Goal: Contribute content: Add original content to the website for others to see

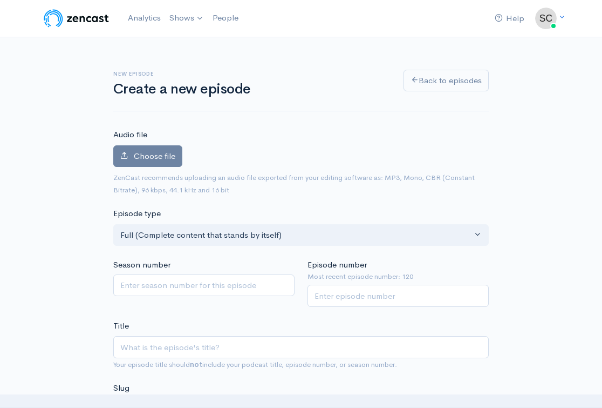
type input "m"
type input "mi"
type input "m"
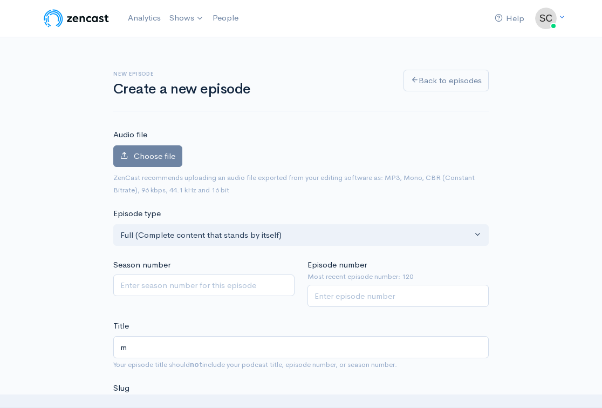
type input "m"
type input "M"
type input "m"
type input "MI"
type input "mi"
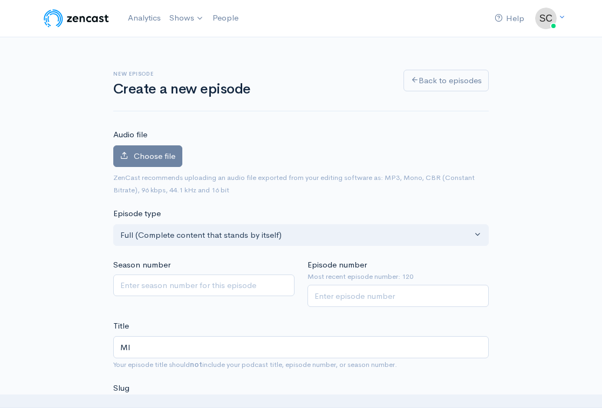
type input "MIL"
type input "mil"
type input "MILL"
type input "mill"
type input "MILLE"
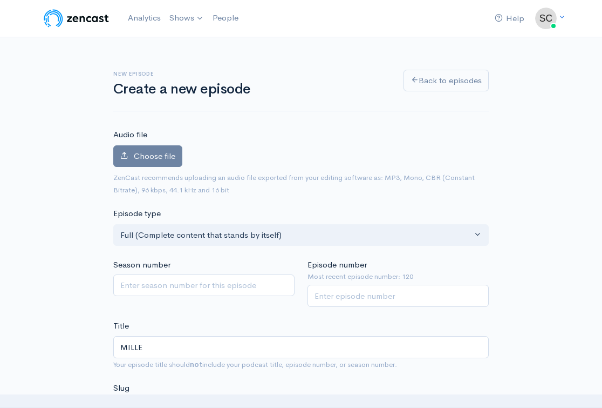
type input "mille"
type input "MILLE R"
type input "mille-r"
type input "MILLE"
type input "mille"
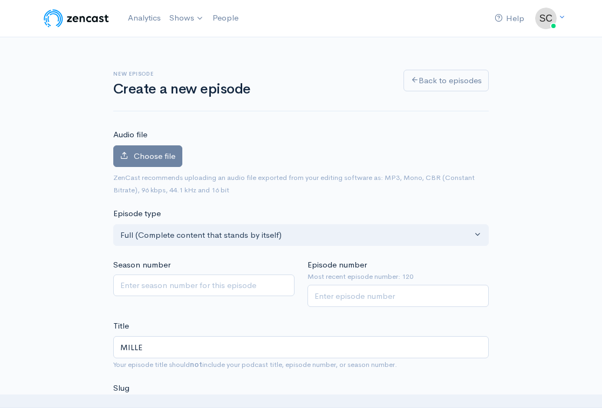
type input "[PERSON_NAME]"
type input "[PERSON_NAME] M"
type input "[PERSON_NAME]-m"
type input "[PERSON_NAME] MO"
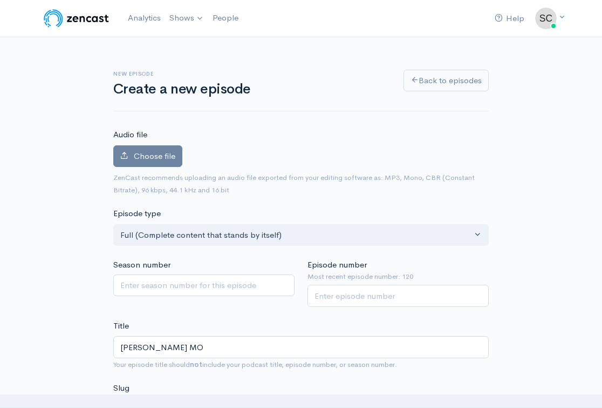
type input "[PERSON_NAME]-mo"
type input "[PERSON_NAME] MON"
type input "[PERSON_NAME]-mon"
type input "[PERSON_NAME] MOND"
type input "[PERSON_NAME]"
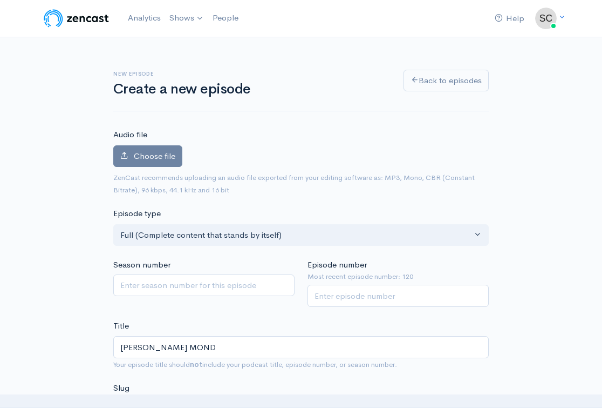
type input "[PERSON_NAME]"
type input "[PERSON_NAME]=A"
type input "[PERSON_NAME]-mondya"
type input "[PERSON_NAME]="
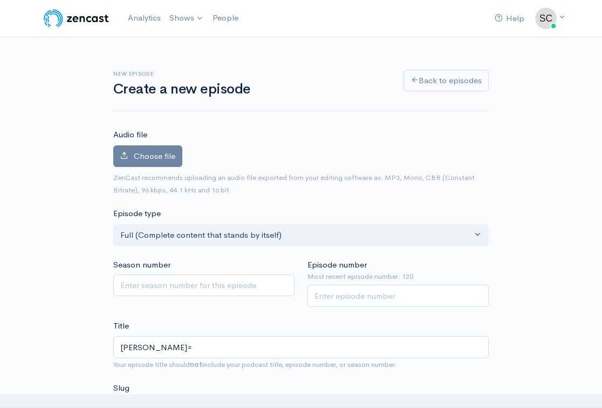
type input "[PERSON_NAME]"
type input "[PERSON_NAME] MOND"
type input "[PERSON_NAME]"
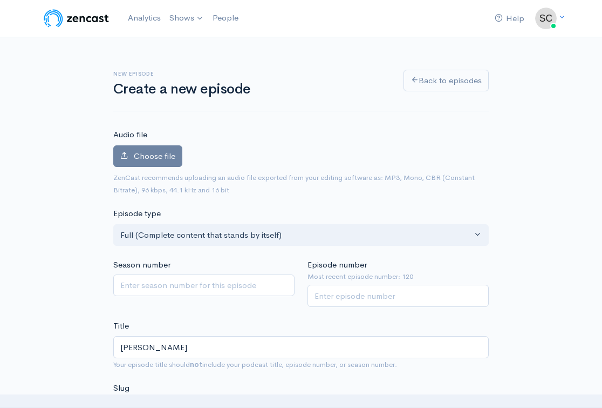
type input "[PERSON_NAME] [DATE]"
type input "[PERSON_NAME]-[DATE]"
type input "[PERSON_NAME] MONDAYS"
type input "[PERSON_NAME]-mondays"
type input "[PERSON_NAME] MONDAYS: c"
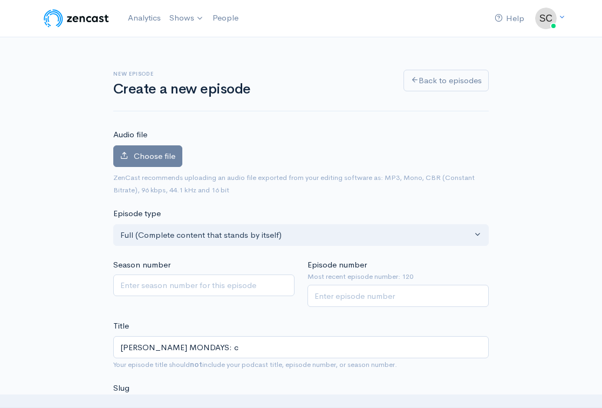
type input "[PERSON_NAME]-mondays-c"
type input "[PERSON_NAME] MONDAYS: cA"
type input "[PERSON_NAME]-mondays-ca"
type input "[PERSON_NAME] MONDAYS: cAN"
type input "[PERSON_NAME]-mondays-can"
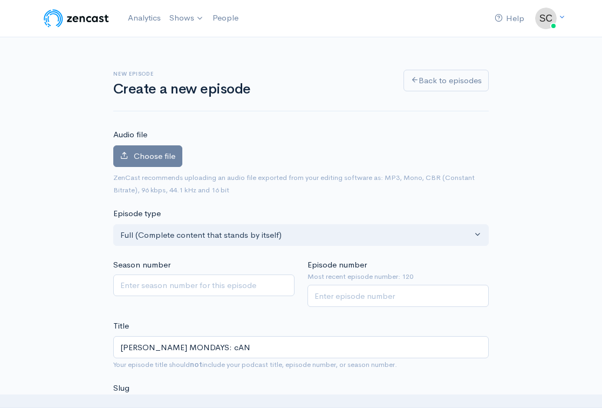
type input "[PERSON_NAME] MONDAYS: cA"
type input "[PERSON_NAME]-mondays-ca"
type input "[PERSON_NAME] MONDAYS: c"
type input "[PERSON_NAME]-mondays-c"
type input "[PERSON_NAME] MONDAYS:"
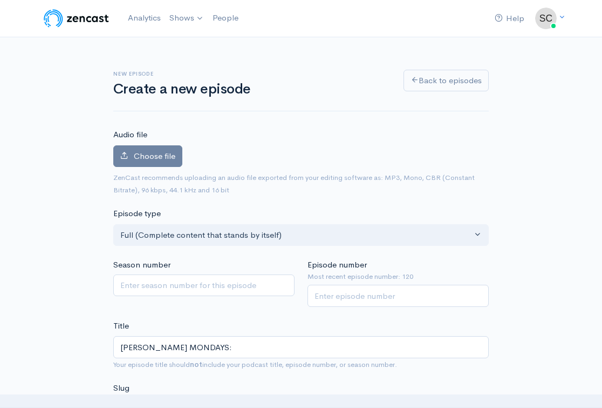
type input "[PERSON_NAME]-mondays"
type input "[PERSON_NAME] MONDAYS: G"
type input "[PERSON_NAME]-mondays-g"
type input "[PERSON_NAME] MONDAYS: Gy"
type input "[PERSON_NAME]-mondays-gy"
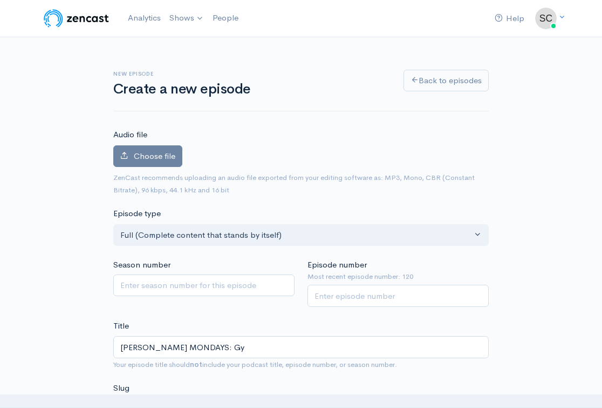
type input "[PERSON_NAME] MONDAYS: Gyo"
type input "[PERSON_NAME]-mondays-gyo"
type input "[PERSON_NAME] MONDAYS: Gyok"
type input "[PERSON_NAME]-mondays-gyok"
type input "[PERSON_NAME] MONDAYS: Gyoke"
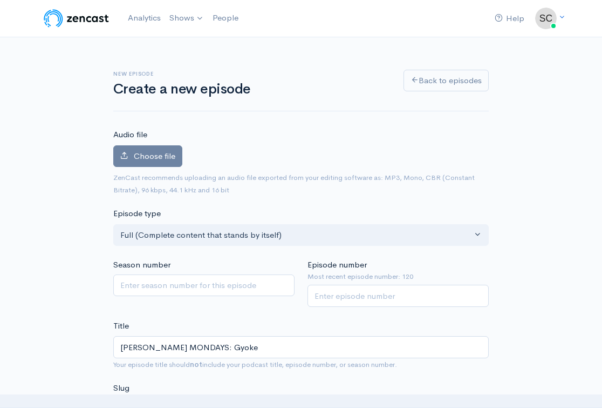
type input "[PERSON_NAME]-mondays-gyoke"
type input "[PERSON_NAME] MONDAYS: GyokeY"
type input "[PERSON_NAME]-mondays-gyokey"
type input "[PERSON_NAME] MONDAYS: GyokeYE"
type input "[PERSON_NAME]-mondays-gyokeye"
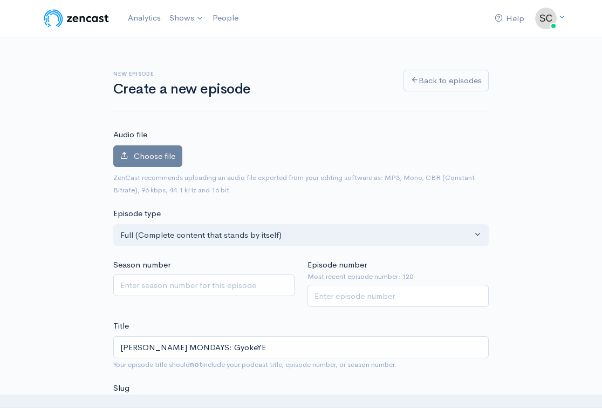
type input "[PERSON_NAME] MONDAYS: GyokeYES"
type input "[PERSON_NAME]-mondays-gyokeyes"
type input "[PERSON_NAME] MONDAYS: GyokeYES!"
click at [413, 295] on input "Episode number" at bounding box center [398, 295] width 181 height 22
type input "121"
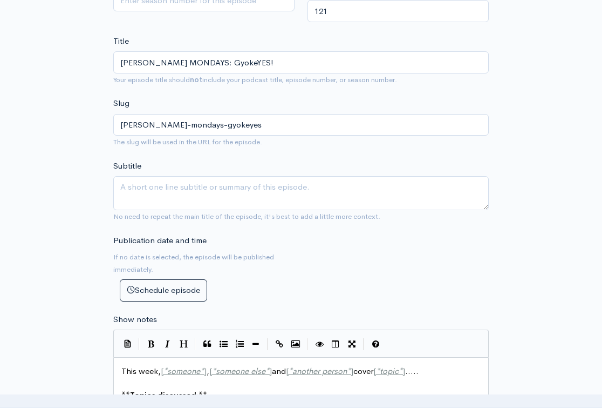
scroll to position [331, 0]
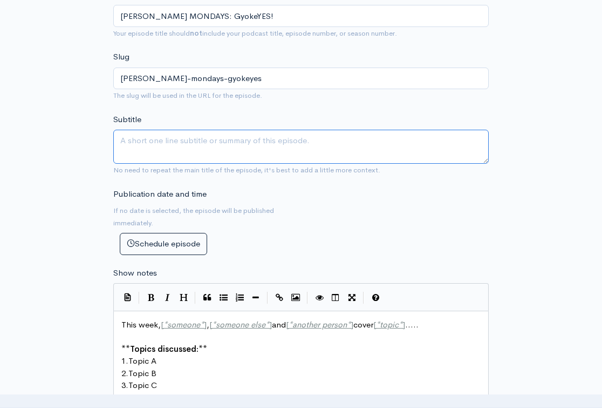
click at [236, 138] on textarea "Subtitle" at bounding box center [301, 147] width 376 height 34
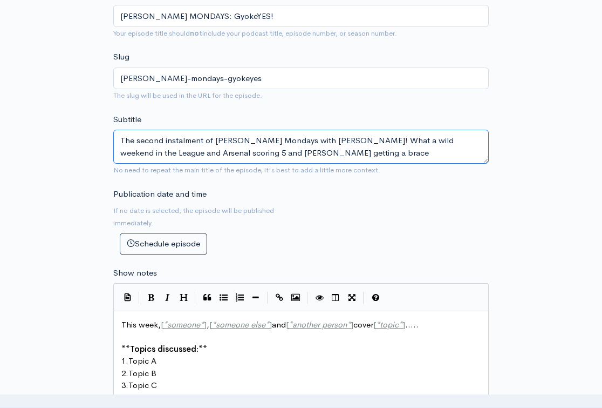
drag, startPoint x: 120, startPoint y: 133, endPoint x: 313, endPoint y: 171, distance: 197.0
click at [313, 171] on form "Audio file Choose file 0 ZenCast recommends uploading an audio file exported fr…" at bounding box center [301, 321] width 376 height 1047
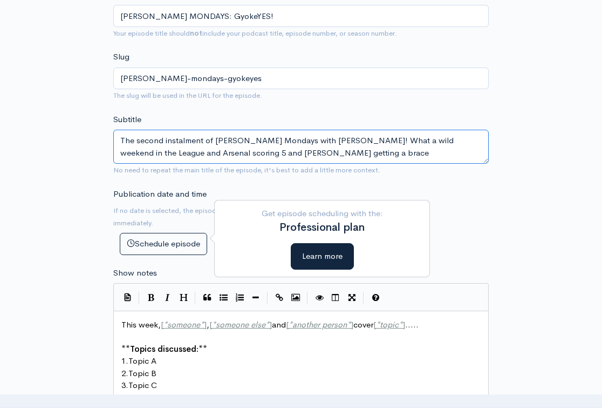
type textarea "The second instalment of [PERSON_NAME] Mondays with [PERSON_NAME]! What a wild …"
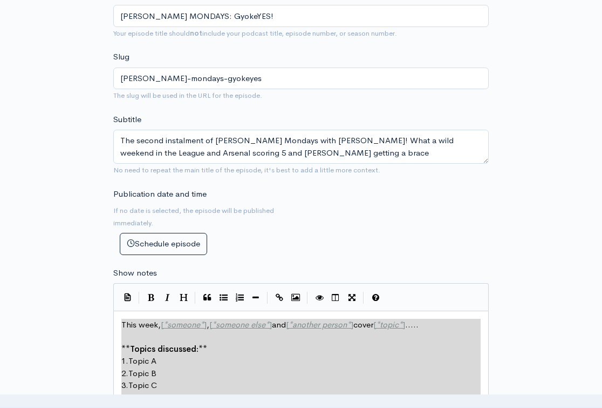
scroll to position [405, 0]
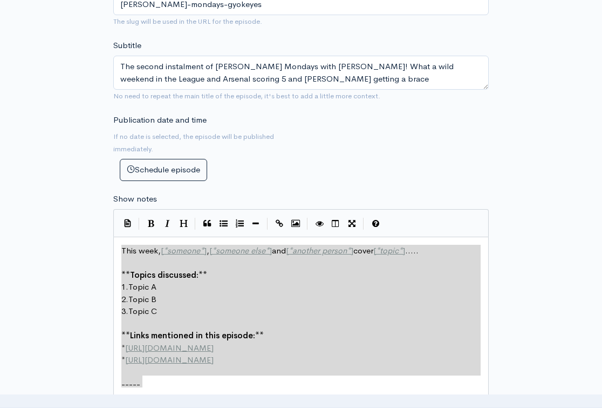
type textarea "This week, [*someone*], [*someone else*] and [*another person*] cover [*topic*]…"
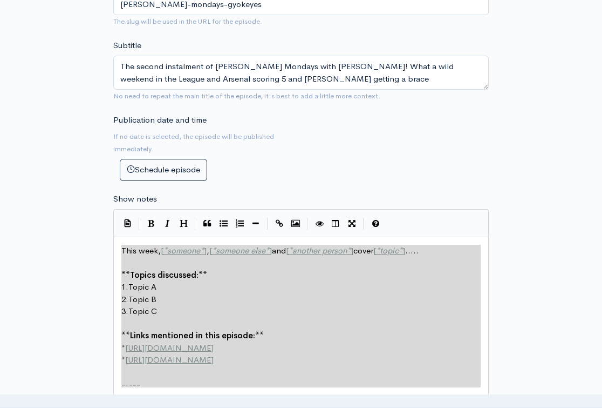
drag, startPoint x: 121, startPoint y: 318, endPoint x: 220, endPoint y: 381, distance: 116.5
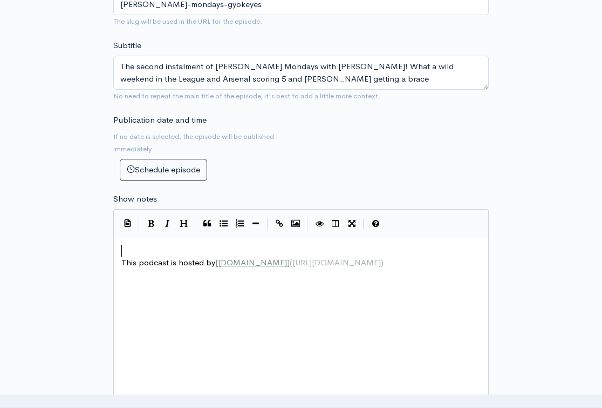
paste textarea "[DOMAIN_NAME]]([URL][DOMAIN_NAME])"
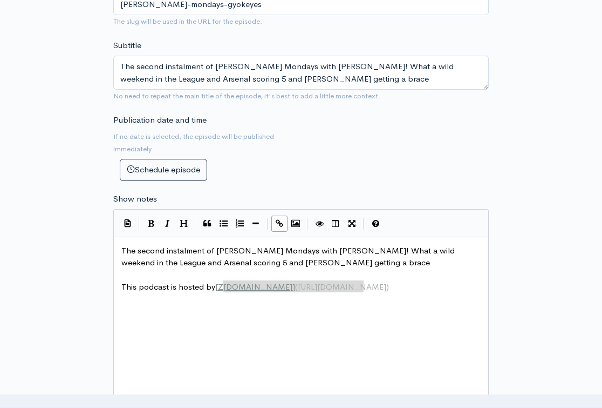
type textarea "[DOMAIN_NAME]]([URL][DOMAIN_NAME])"
drag, startPoint x: 371, startPoint y: 286, endPoint x: 218, endPoint y: 278, distance: 153.5
click at [218, 278] on div "x The second instalment of [PERSON_NAME] Mondays with [PERSON_NAME]! What a wil…" at bounding box center [301, 268] width 364 height 53
type textarea "[DOMAIN_NAME]"
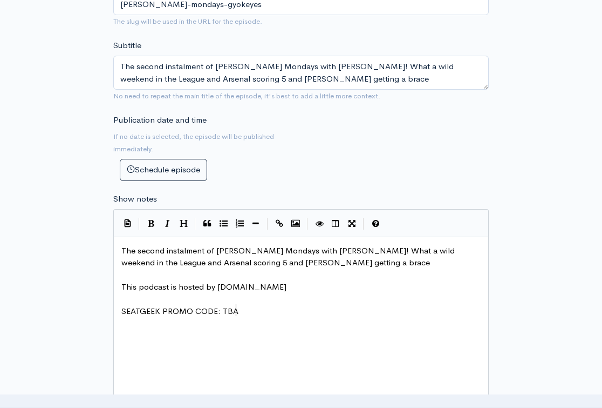
type textarea "SEATGEEK PROMO CODE: TBAR"
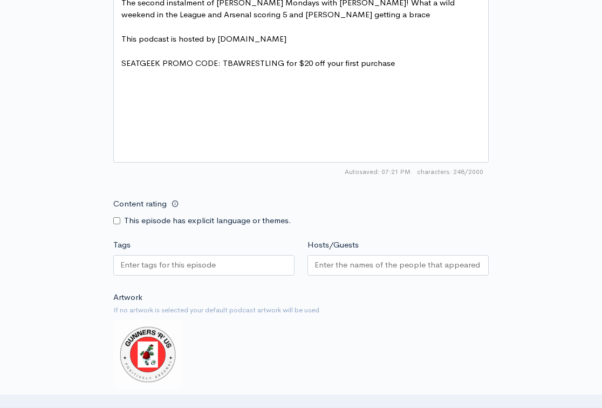
scroll to position [670, 0]
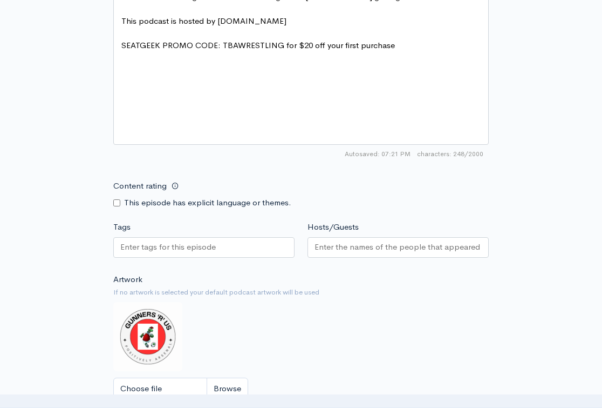
type textarea "WRESTLING for $20 off your first purchase"
click at [356, 241] on input "Hosts/Guests" at bounding box center [398, 247] width 167 height 12
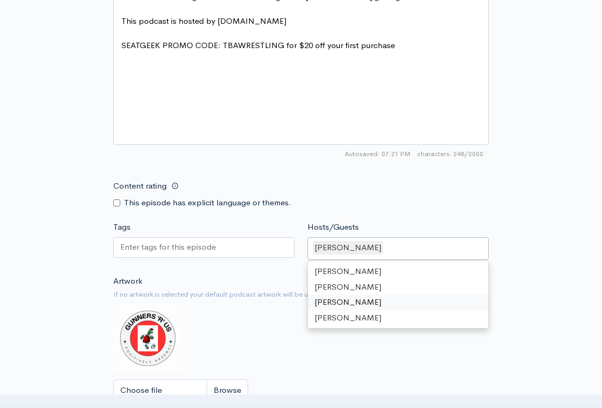
click at [237, 238] on div at bounding box center [203, 247] width 181 height 21
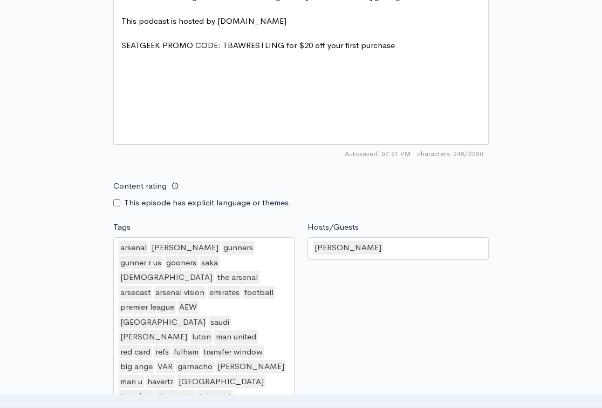
click at [497, 208] on div "New episode Create a new episode Back to episodes Audio file Choose file 0 ZenC…" at bounding box center [301, 49] width 518 height 1364
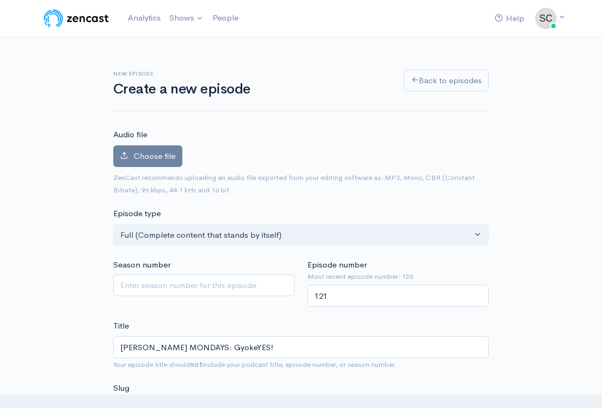
scroll to position [0, 0]
click at [161, 147] on label "Choose file" at bounding box center [147, 156] width 69 height 22
click at [0, 0] on input "Choose file" at bounding box center [0, 0] width 0 height 0
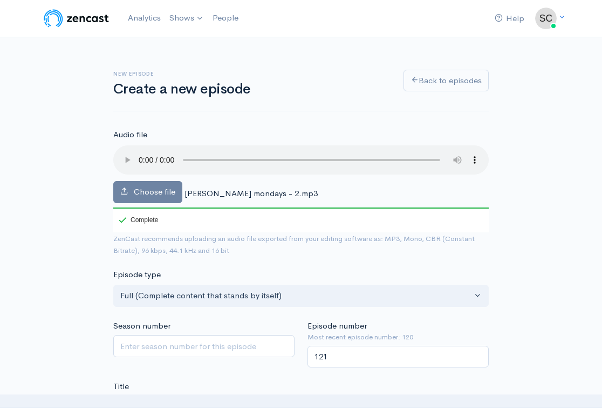
click at [140, 155] on audio at bounding box center [301, 159] width 376 height 29
click at [141, 155] on audio at bounding box center [301, 159] width 376 height 29
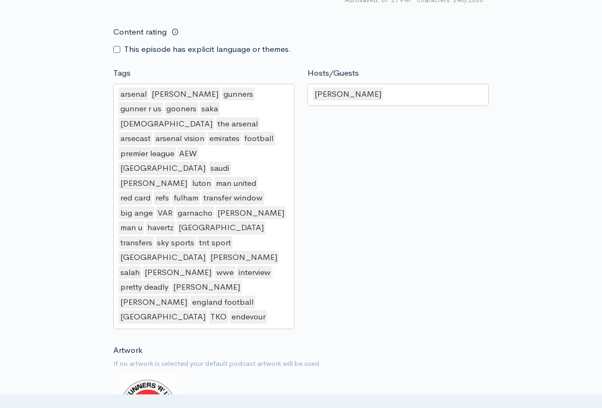
scroll to position [974, 0]
